Goal: Download file/media

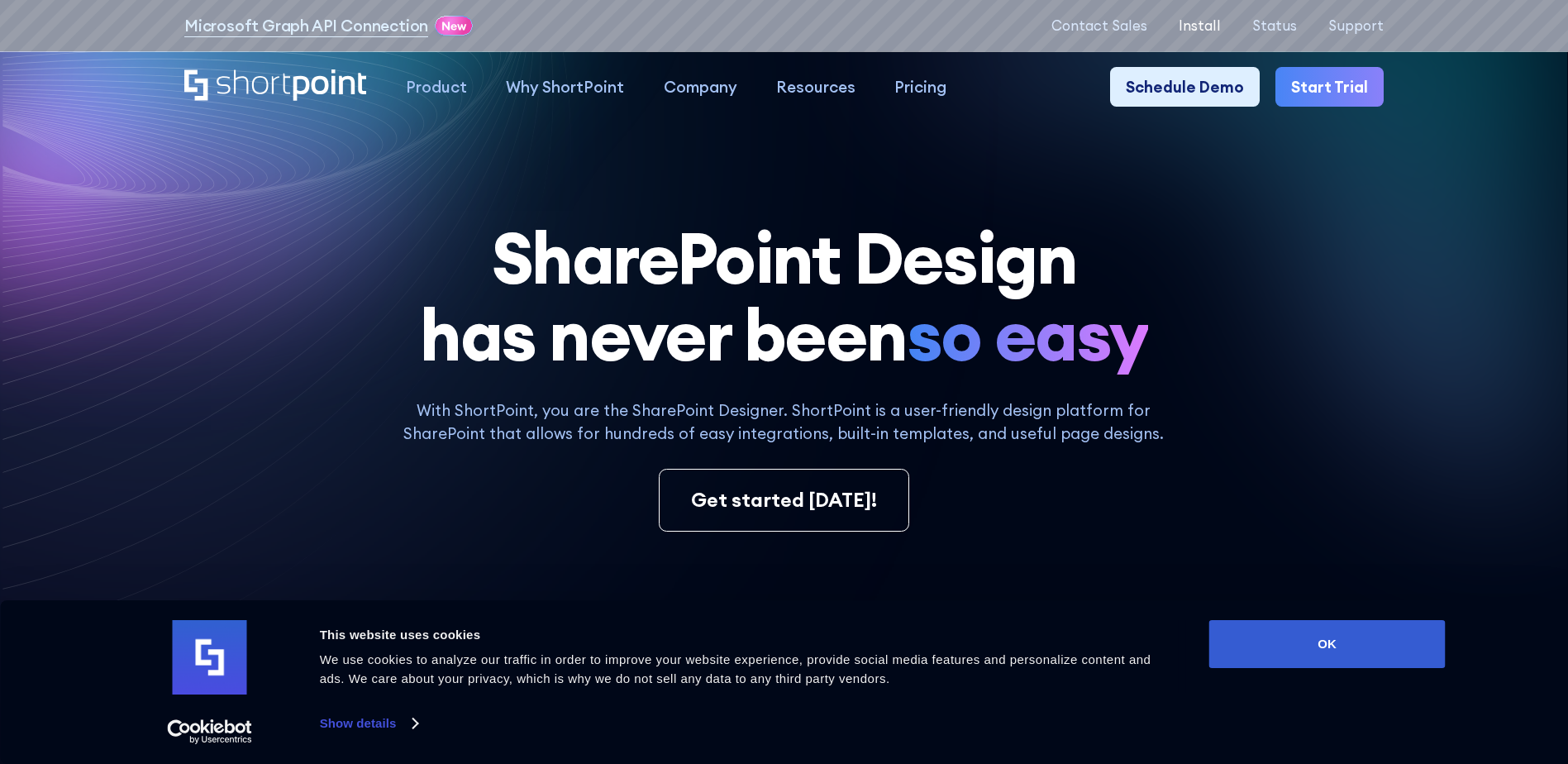
click at [1206, 29] on p "Install" at bounding box center [1198, 25] width 42 height 16
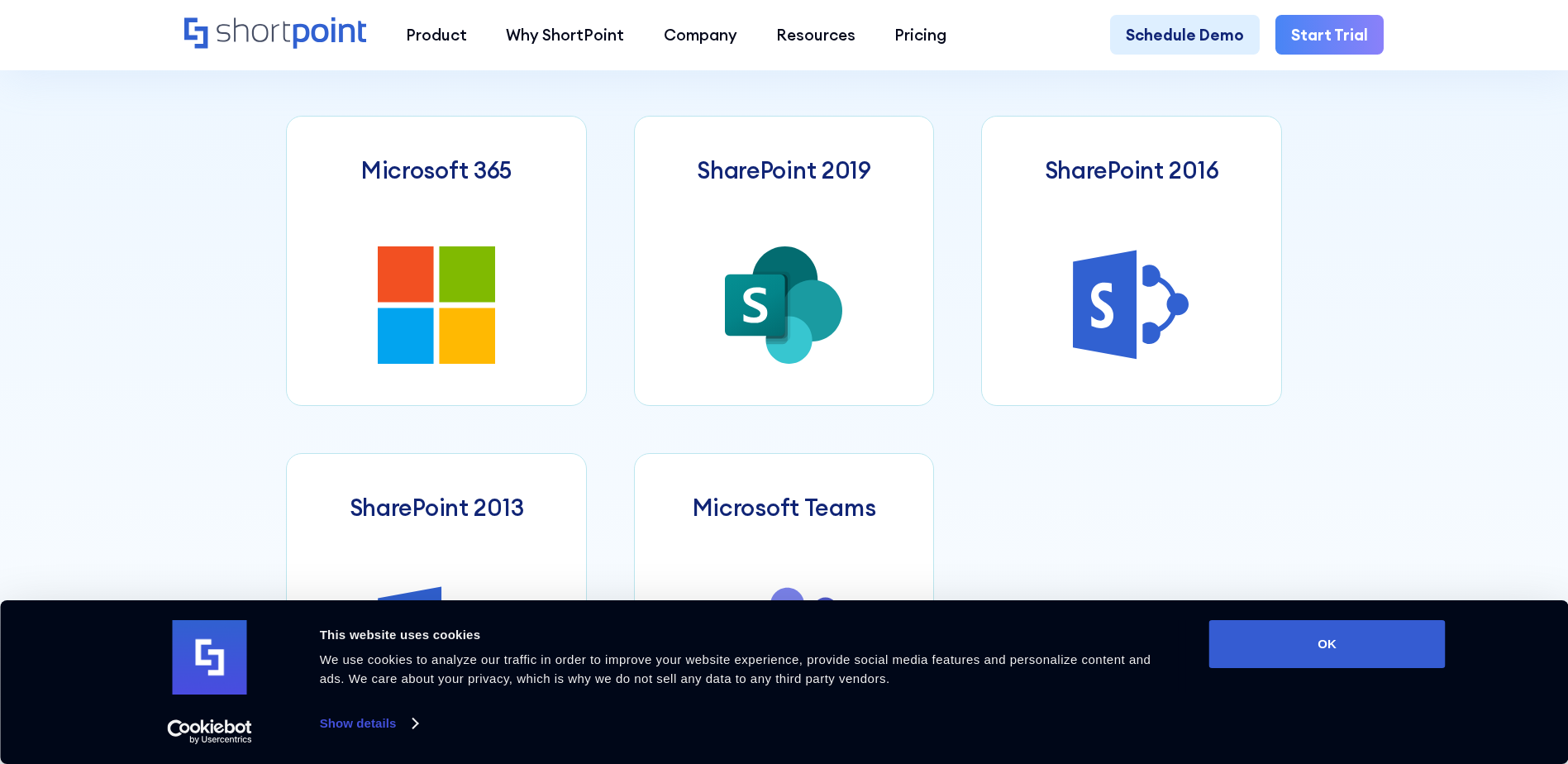
scroll to position [903, 0]
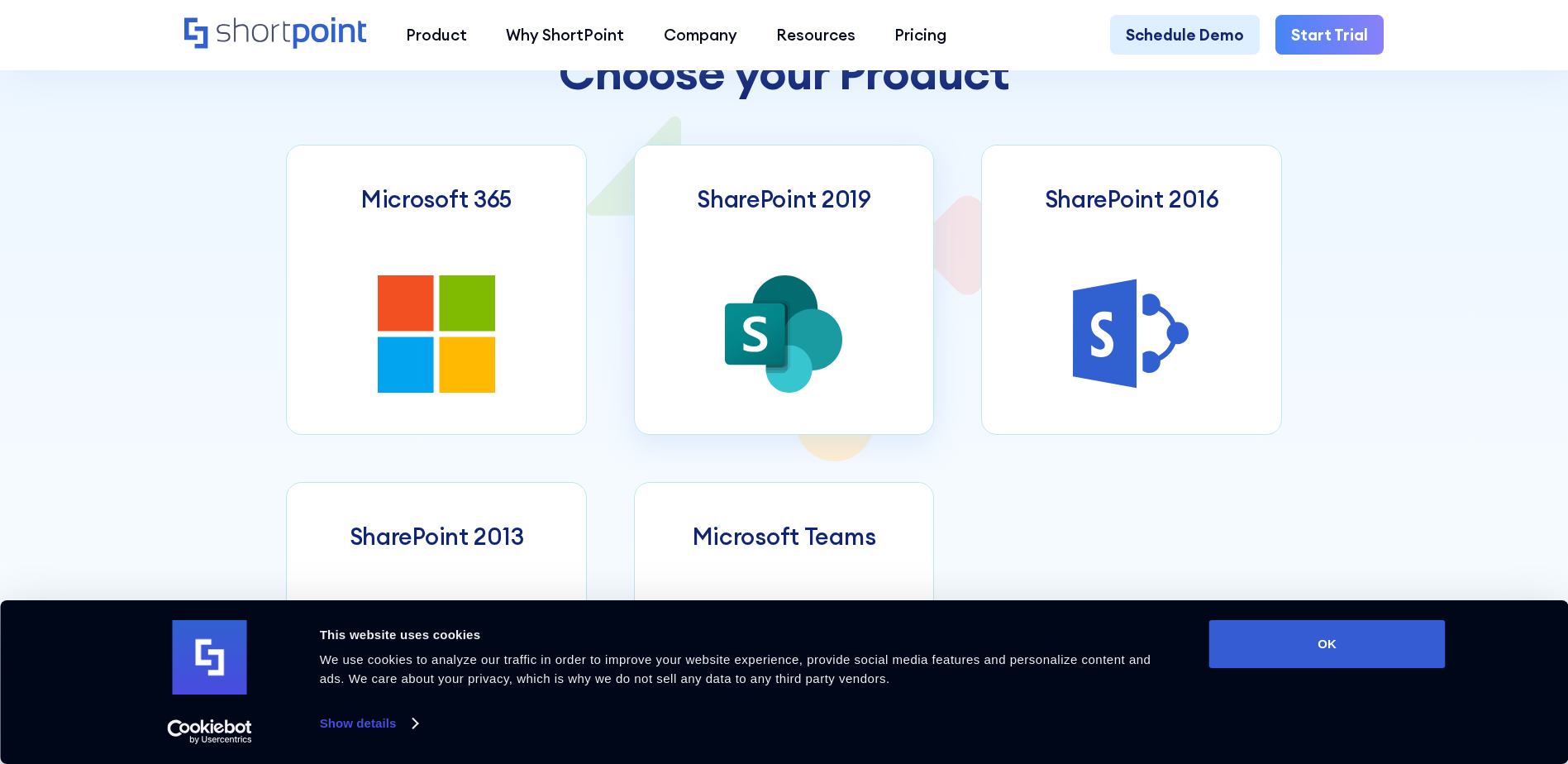
click at [837, 353] on icon at bounding box center [813, 340] width 60 height 62
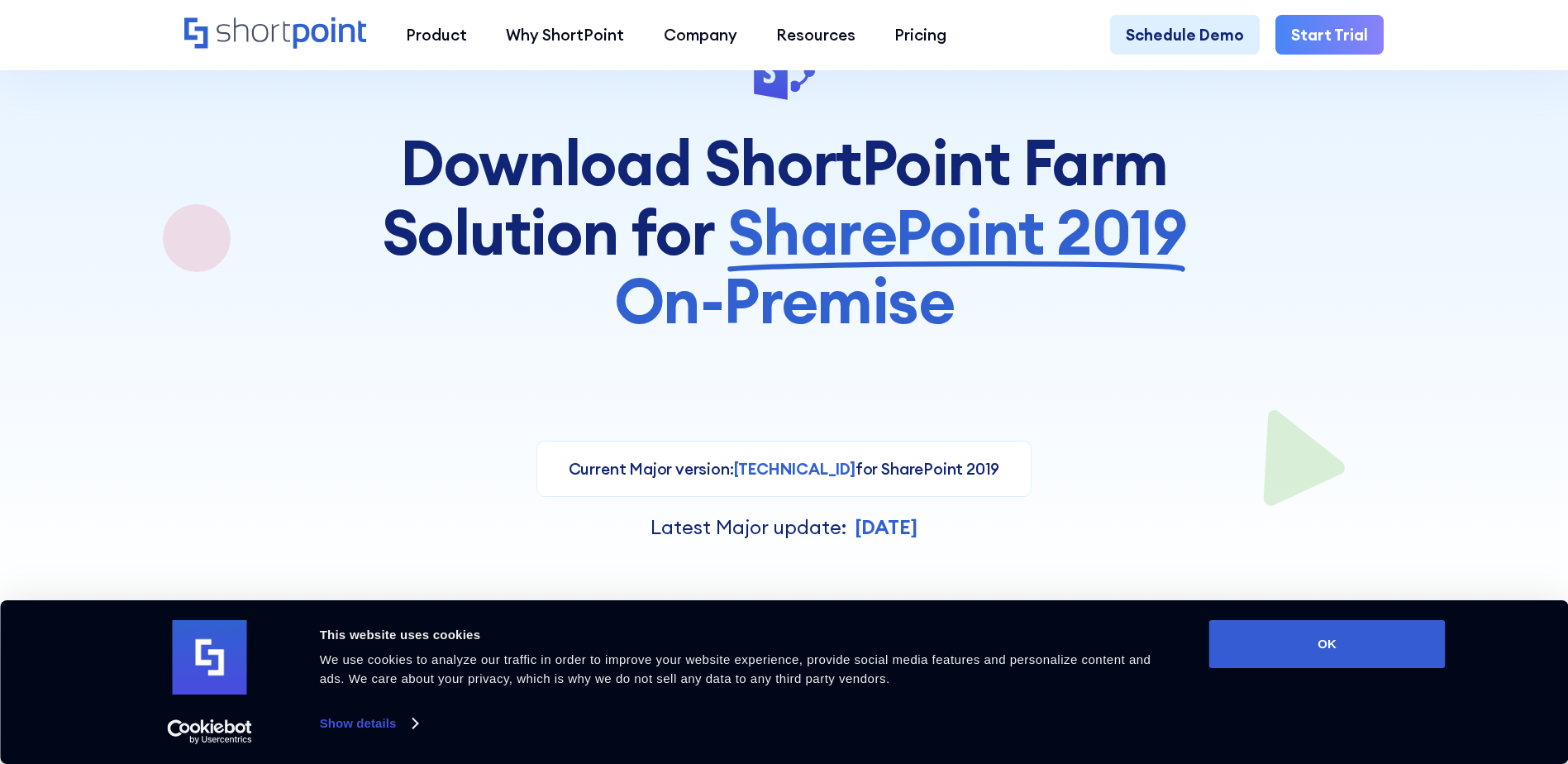
scroll to position [83, 0]
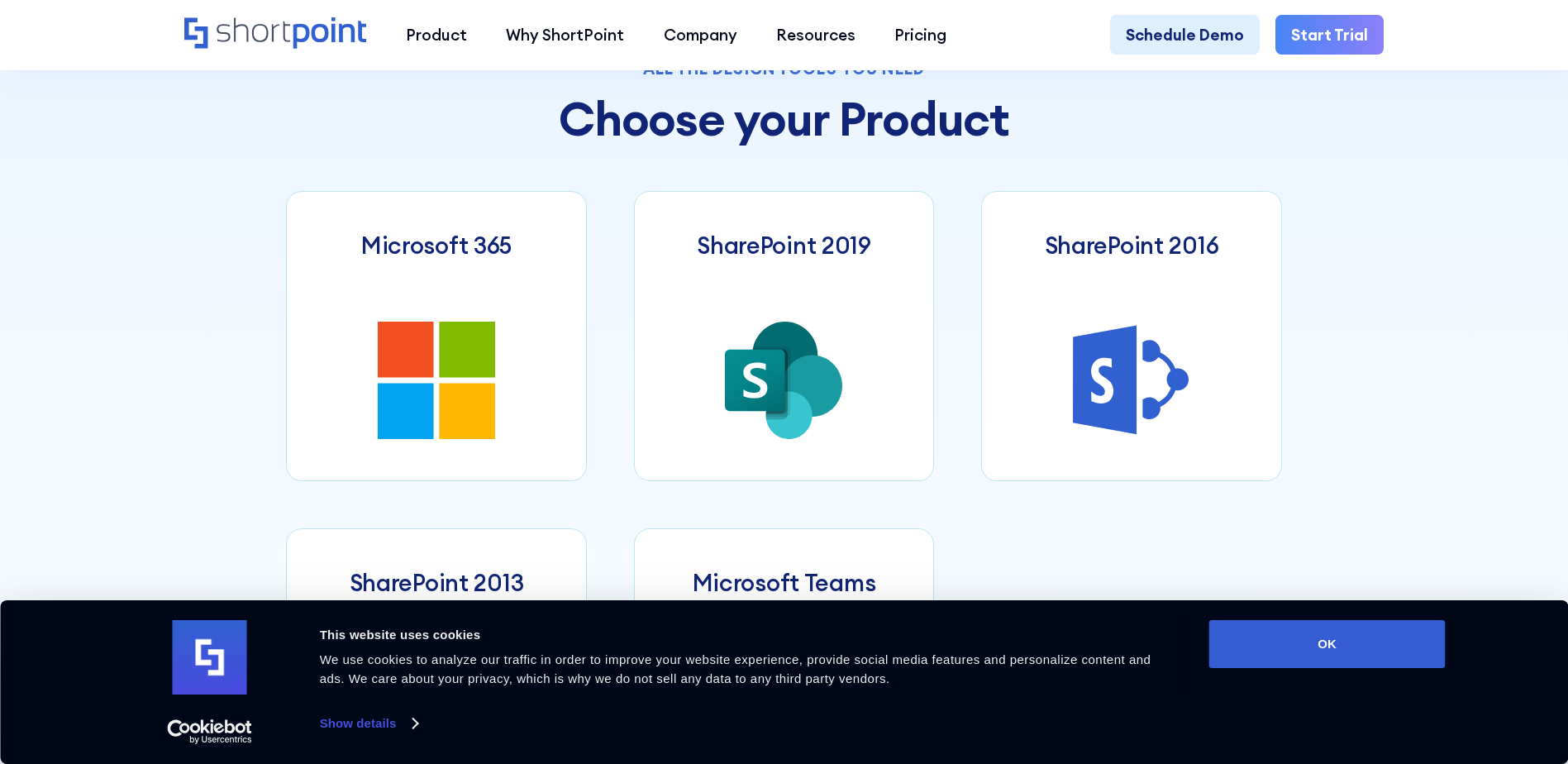
scroll to position [1075, 0]
